Goal: Navigation & Orientation: Find specific page/section

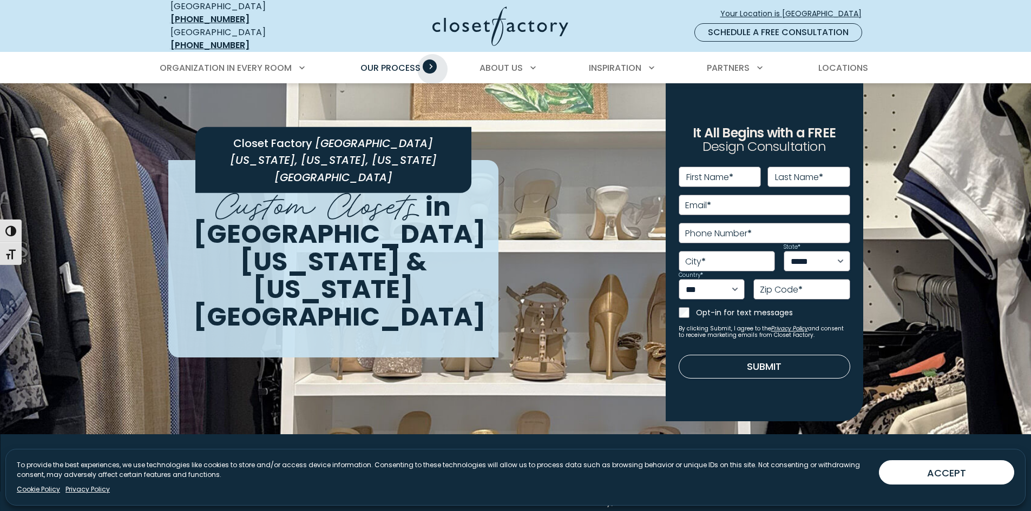
click at [432, 61] on span "Primary Menu" at bounding box center [430, 67] width 14 height 14
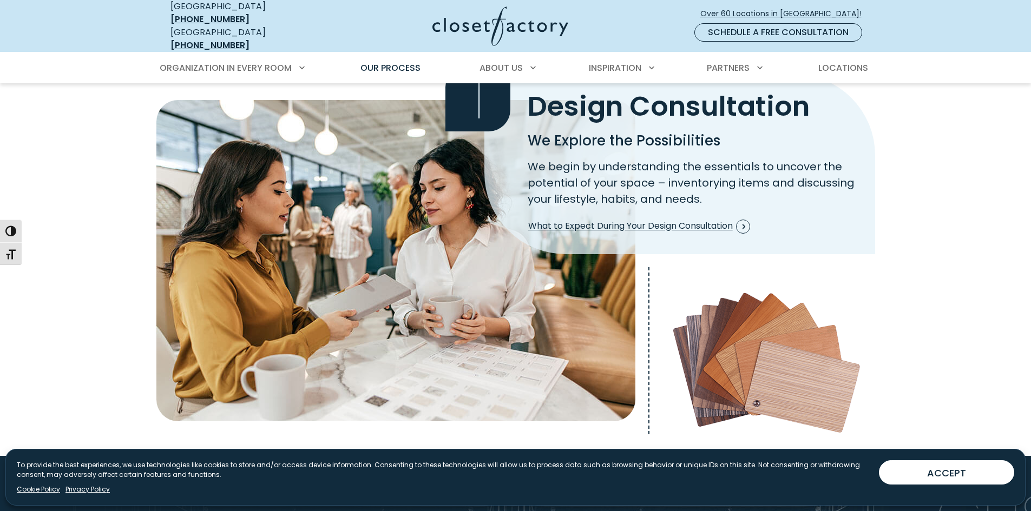
scroll to position [325, 0]
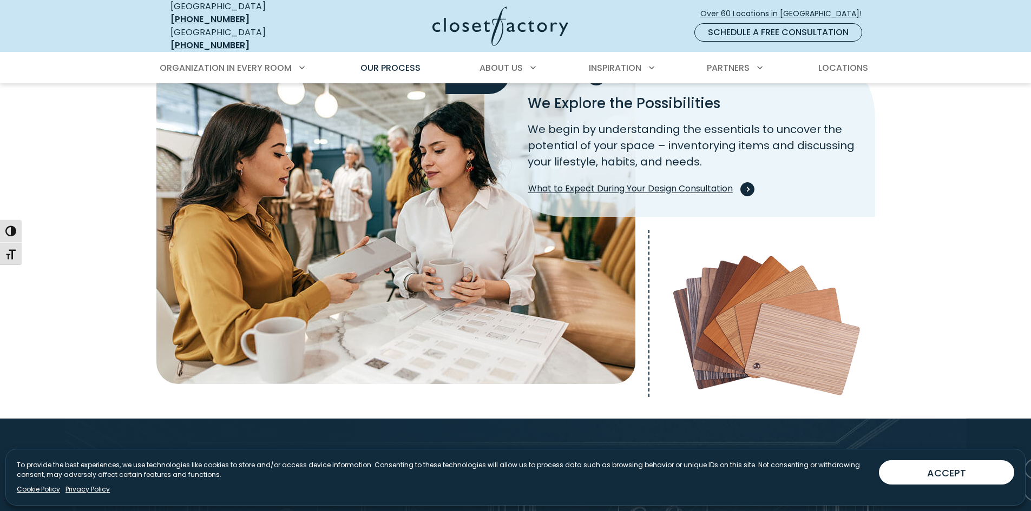
click at [742, 182] on span "What to Expect During Your Design Consultation" at bounding box center [639, 189] width 222 height 14
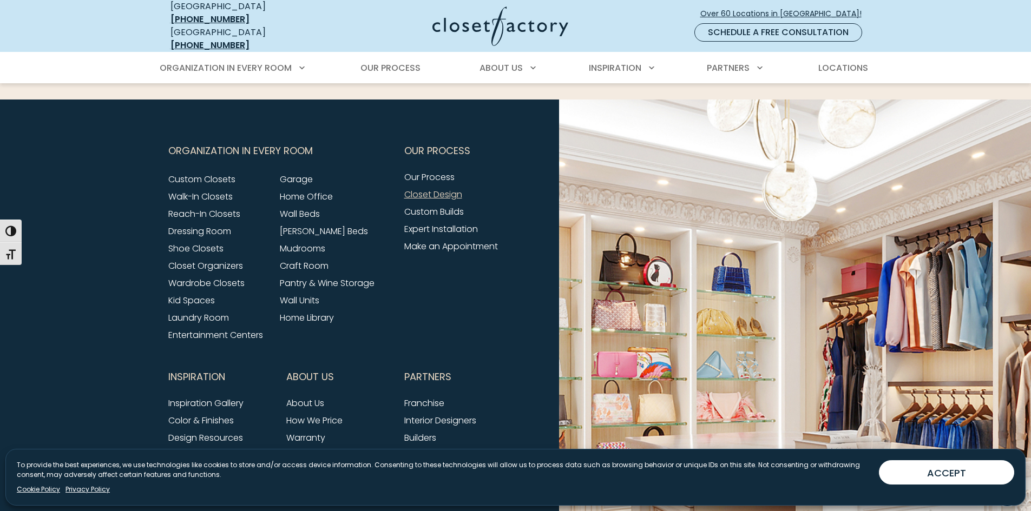
scroll to position [1577, 0]
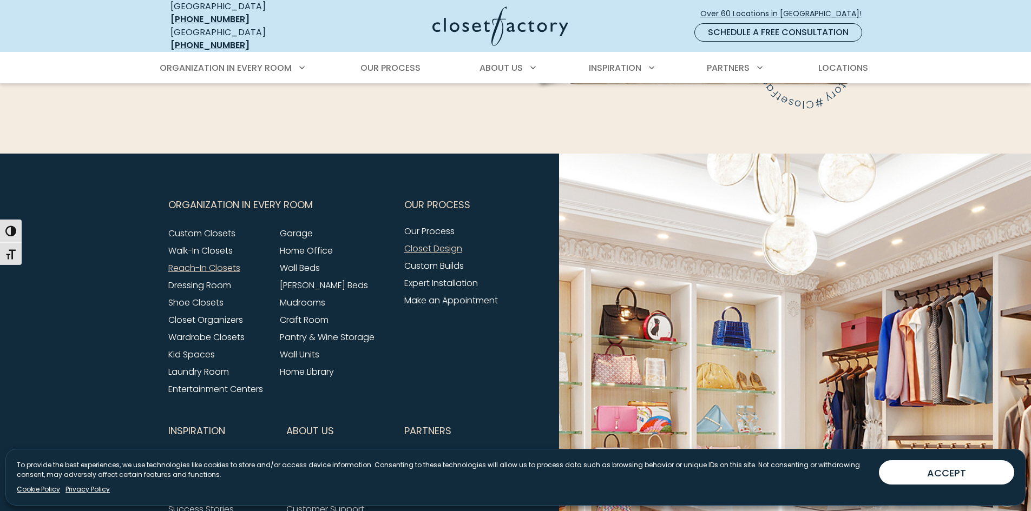
click at [192, 262] on link "Reach-In Closets" at bounding box center [204, 268] width 72 height 12
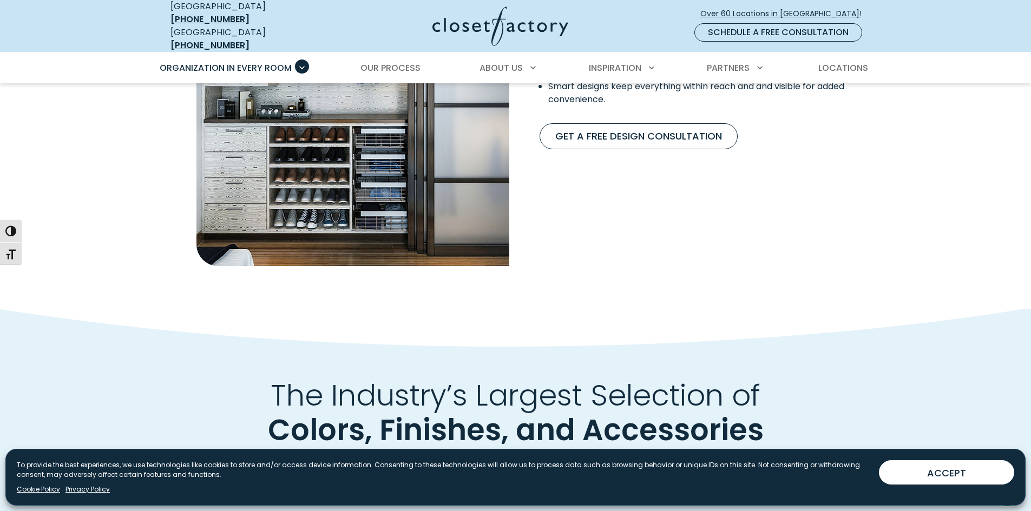
scroll to position [1028, 0]
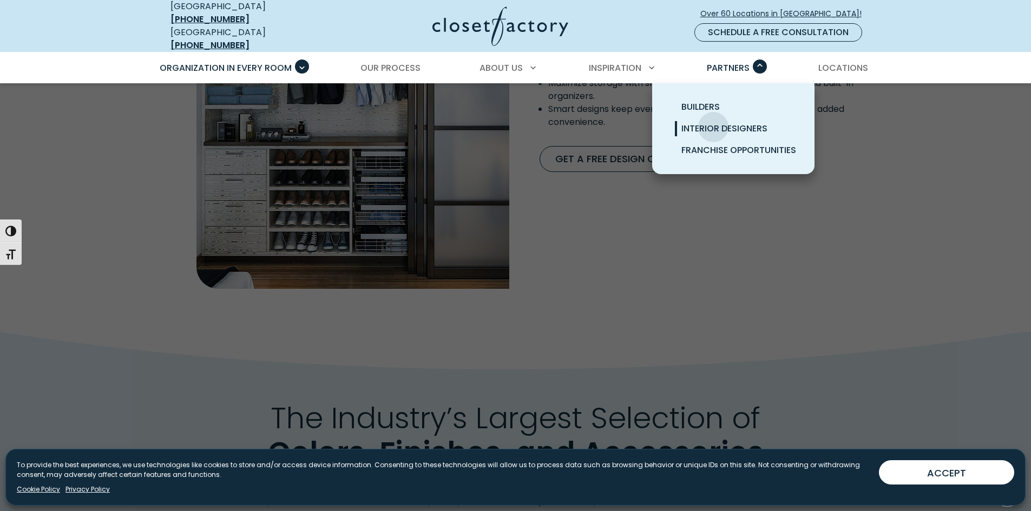
click at [713, 122] on span "Interior Designers" at bounding box center [724, 128] width 86 height 12
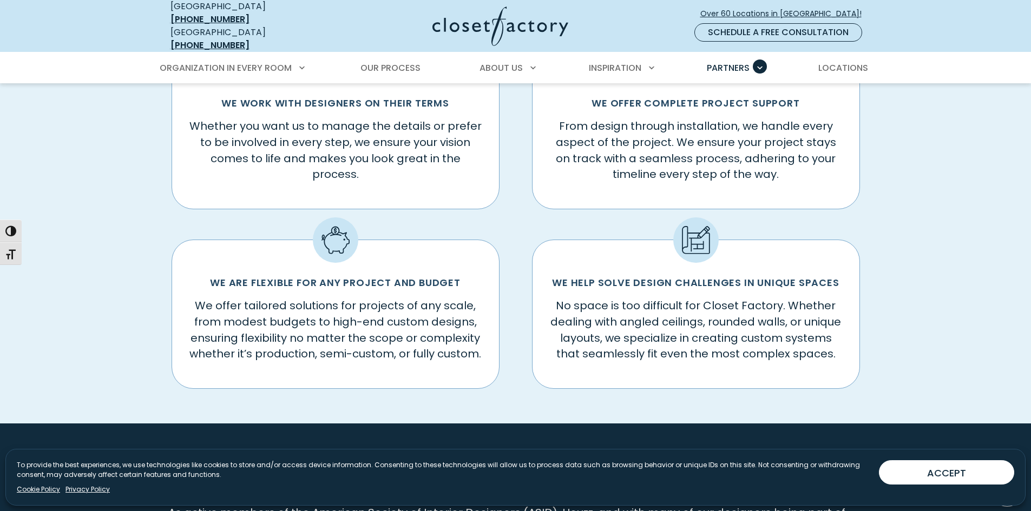
scroll to position [595, 0]
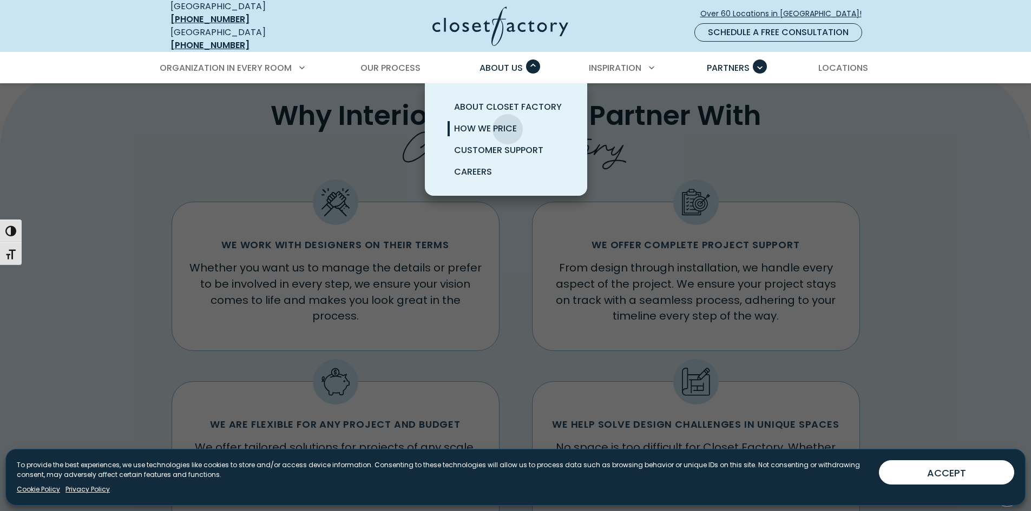
click at [507, 122] on span "How We Price" at bounding box center [485, 128] width 63 height 12
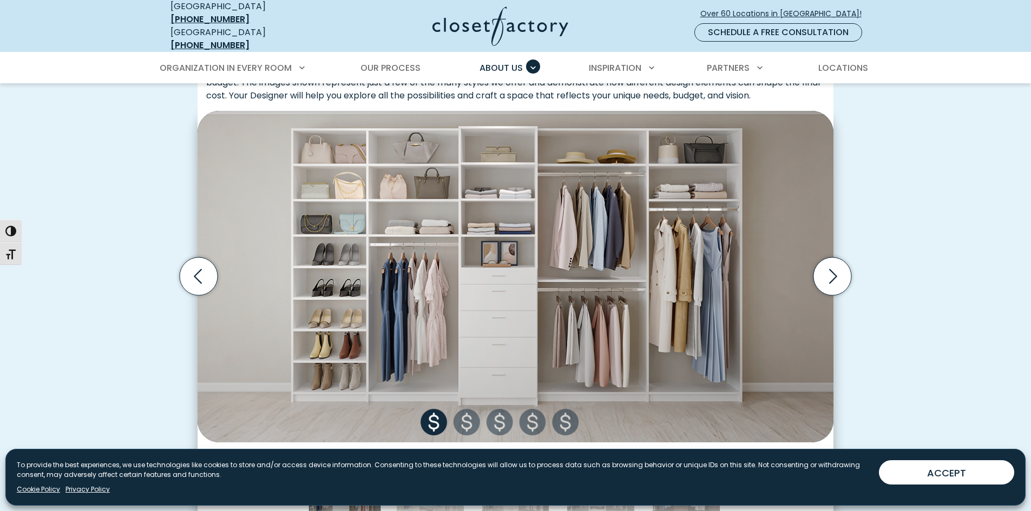
scroll to position [379, 0]
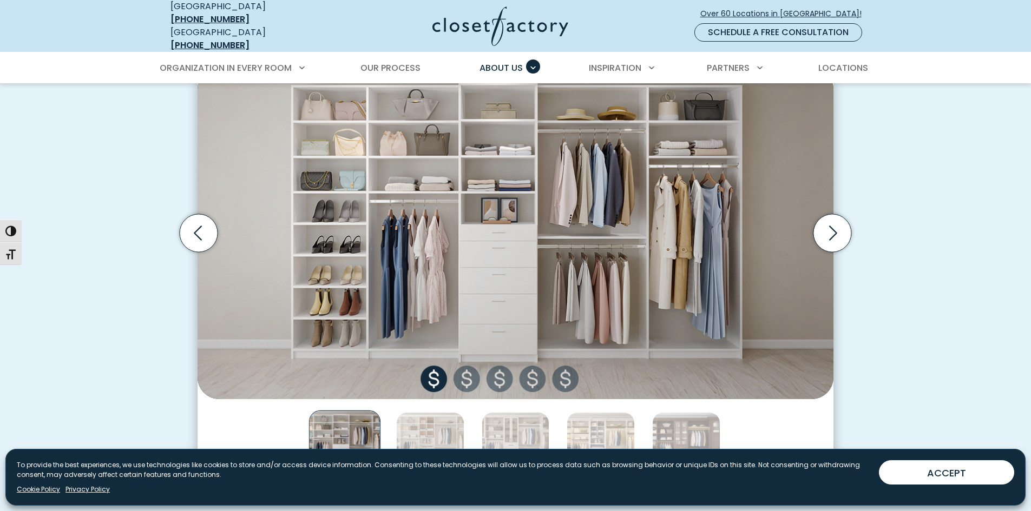
click at [467, 380] on img "Thumbnail Gallery" at bounding box center [515, 233] width 636 height 331
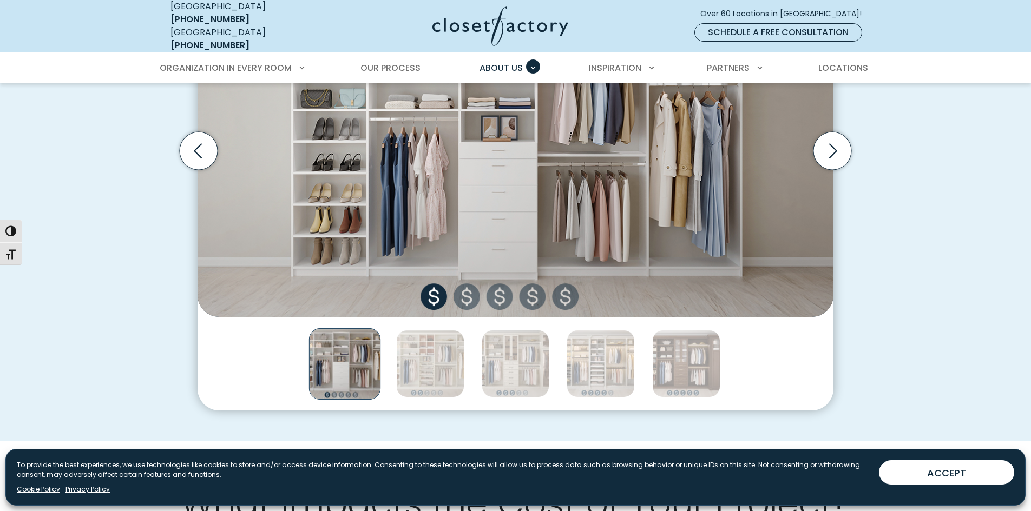
scroll to position [595, 0]
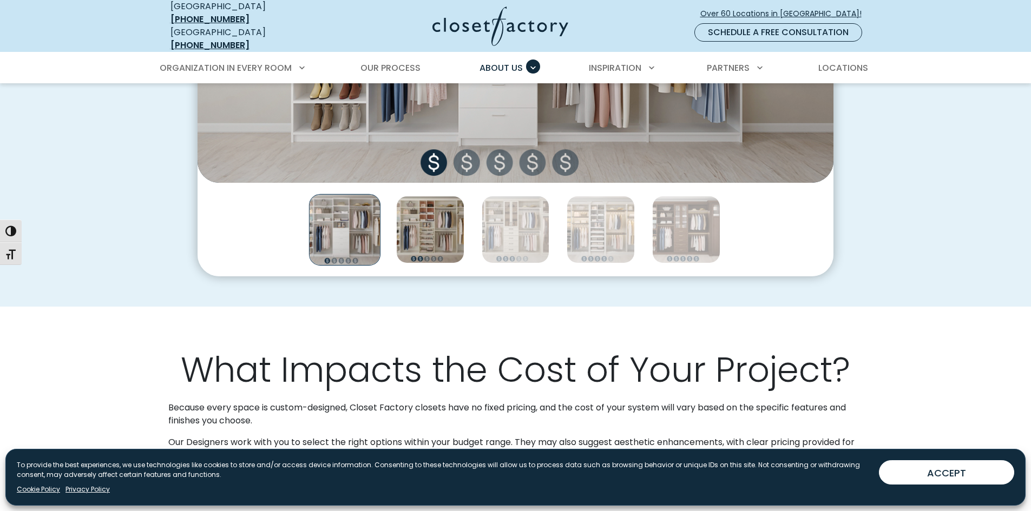
click at [440, 219] on img "Thumbnail Gallery" at bounding box center [430, 230] width 68 height 68
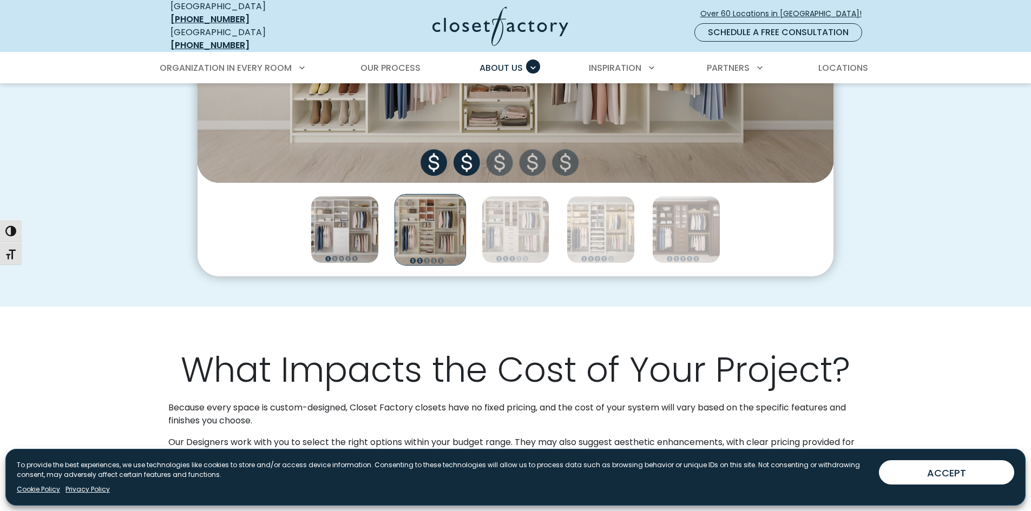
click at [344, 240] on img "Thumbnail Gallery" at bounding box center [345, 230] width 68 height 68
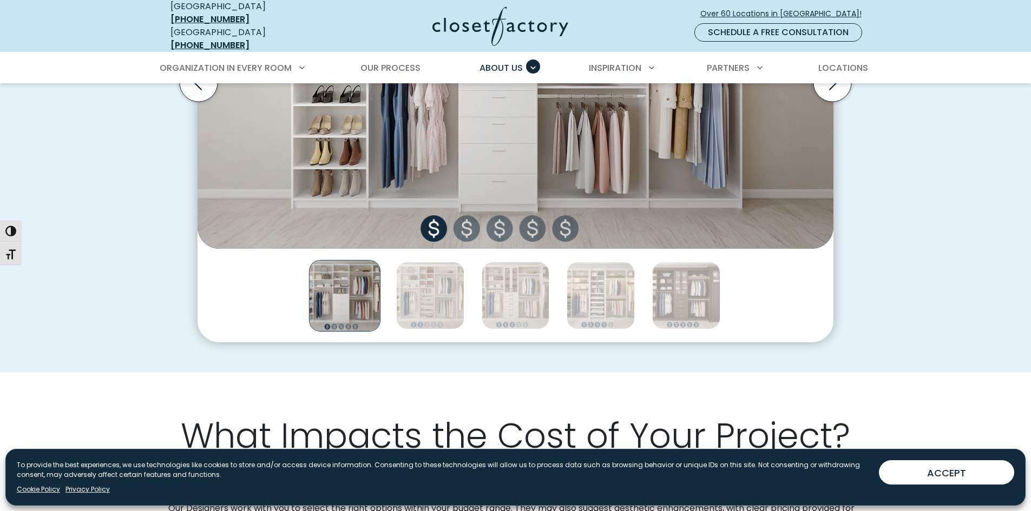
scroll to position [541, 0]
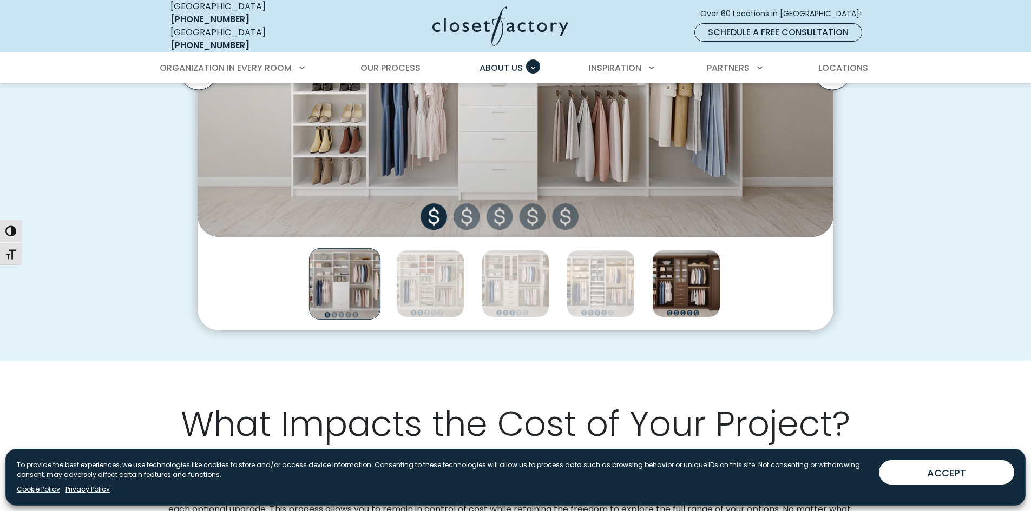
click at [706, 294] on img "Thumbnail Gallery" at bounding box center [686, 284] width 68 height 68
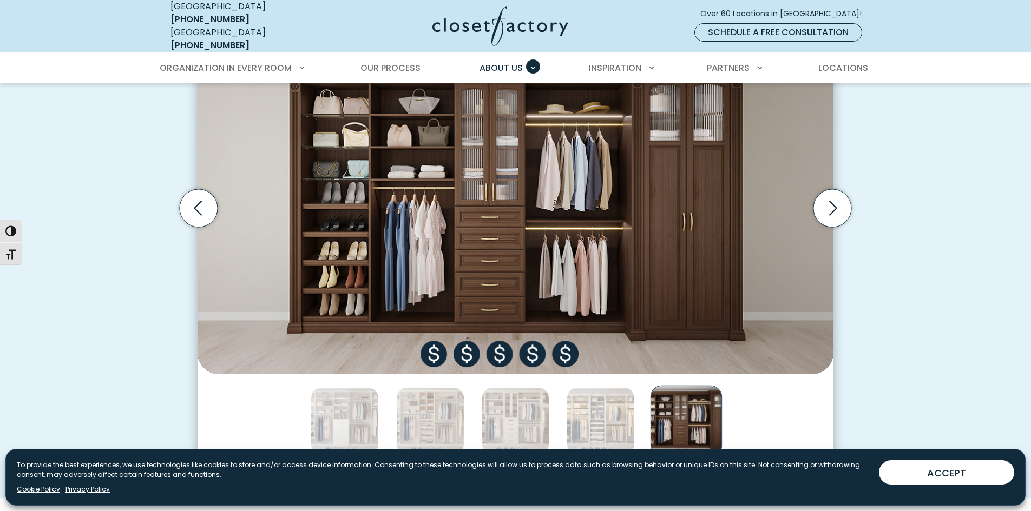
scroll to position [433, 0]
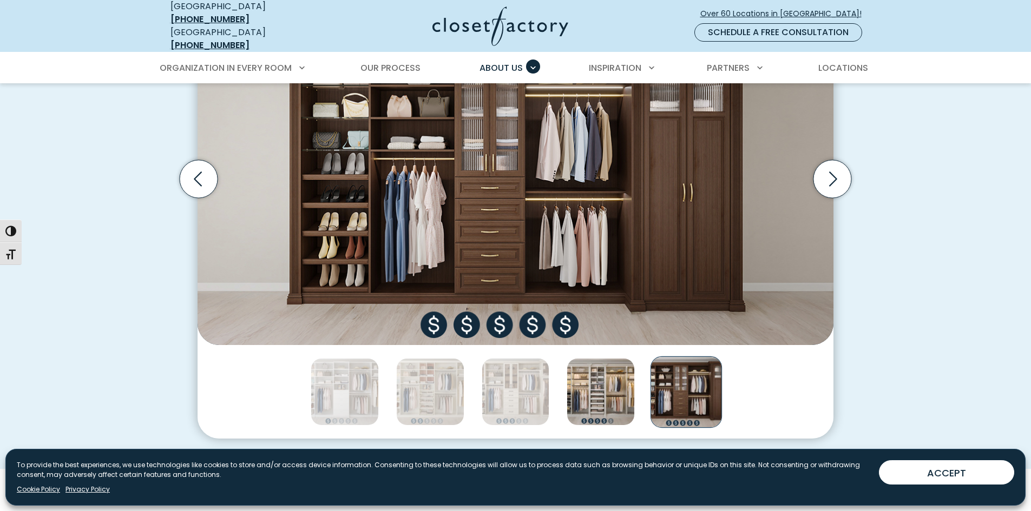
click at [591, 386] on img "Thumbnail Gallery" at bounding box center [600, 392] width 68 height 68
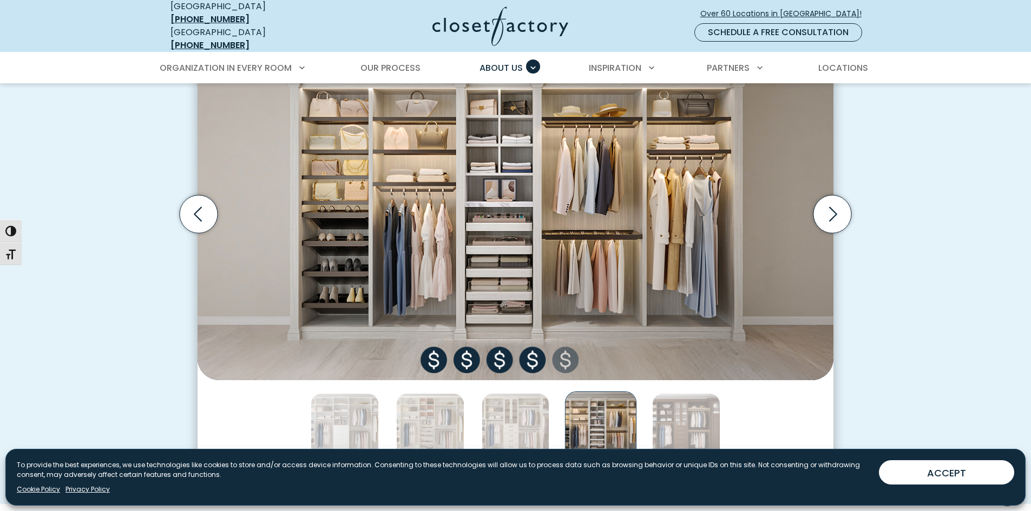
scroll to position [379, 0]
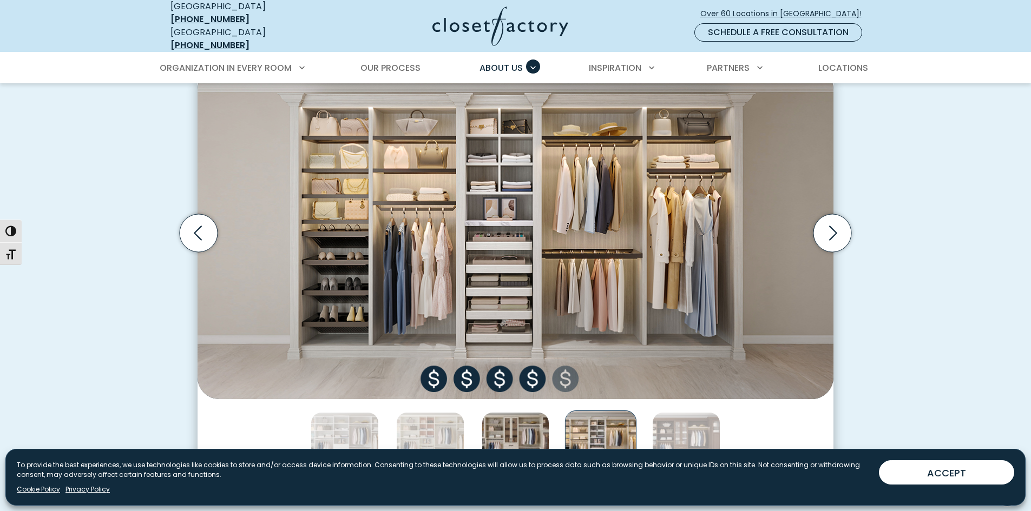
click at [523, 421] on img "Thumbnail Gallery" at bounding box center [516, 446] width 68 height 68
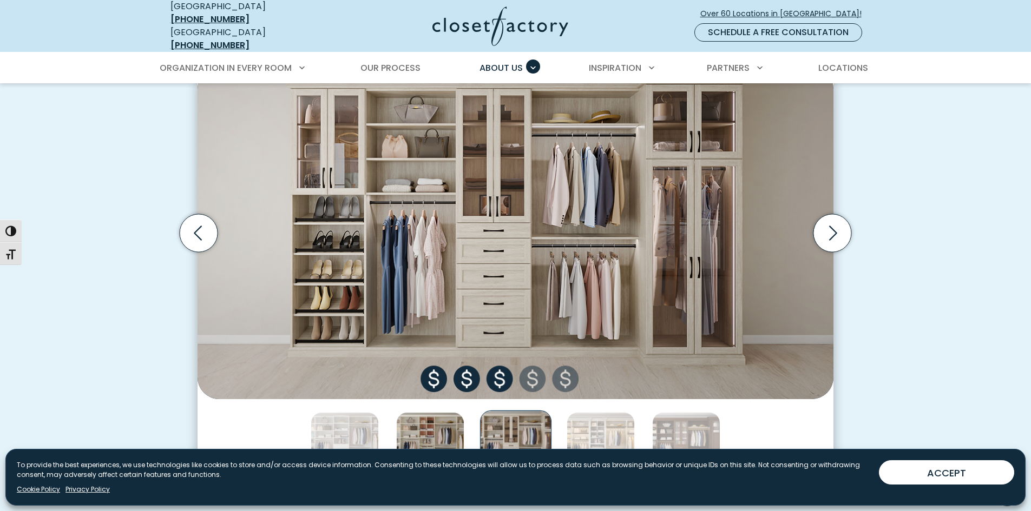
click at [432, 418] on img "Thumbnail Gallery" at bounding box center [430, 446] width 68 height 68
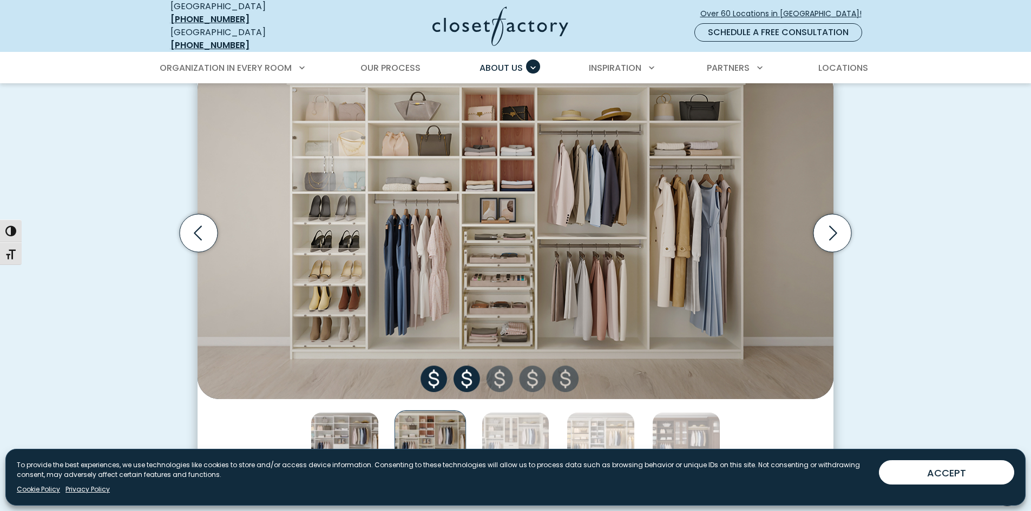
click at [352, 423] on img "Thumbnail Gallery" at bounding box center [345, 446] width 68 height 68
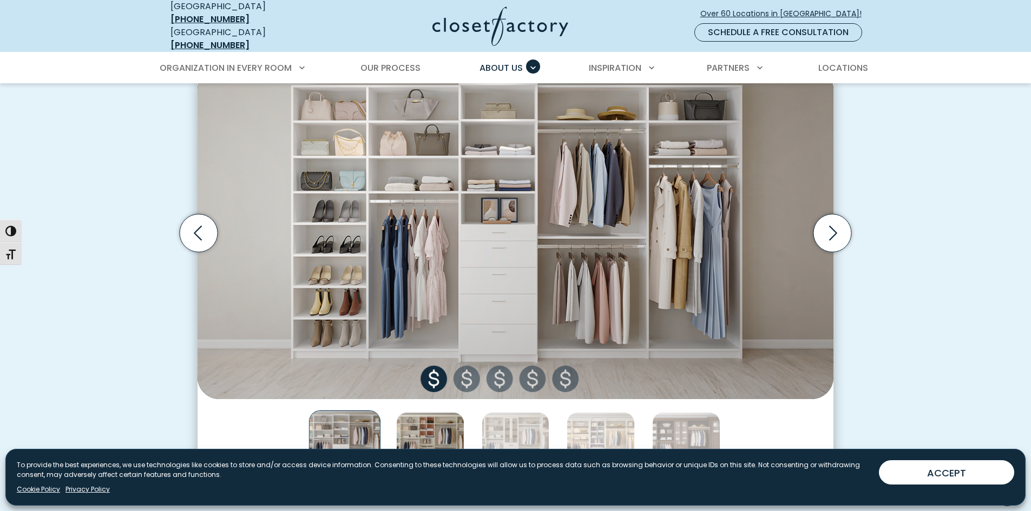
click at [443, 429] on img "Thumbnail Gallery" at bounding box center [430, 446] width 68 height 68
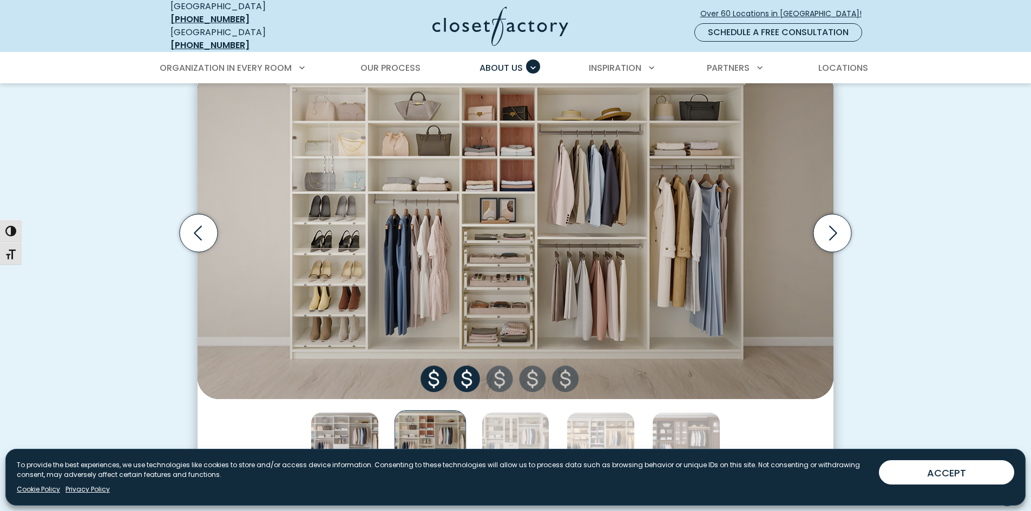
click at [358, 435] on img "Thumbnail Gallery" at bounding box center [345, 446] width 68 height 68
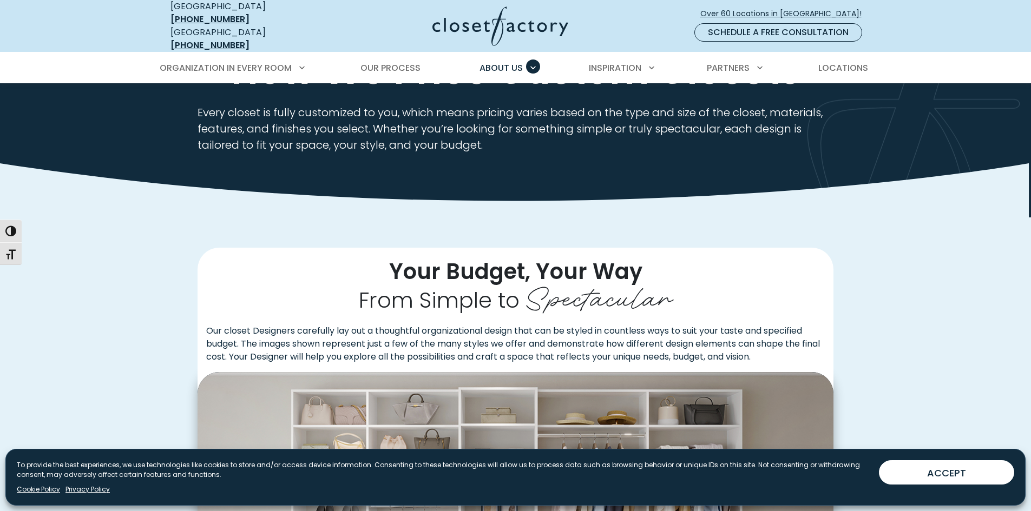
scroll to position [54, 0]
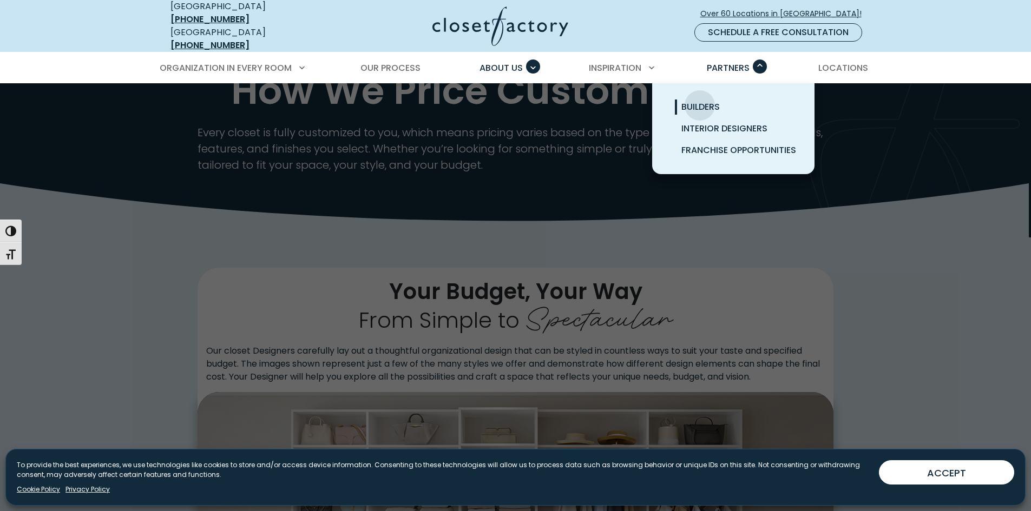
click at [700, 101] on span "Builders" at bounding box center [700, 107] width 38 height 12
